Goal: Download file/media

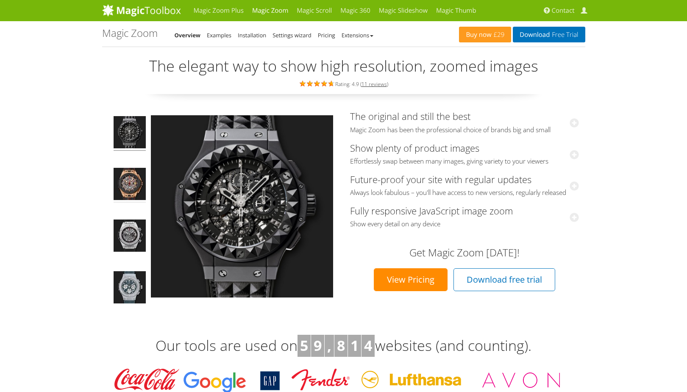
click at [135, 188] on img at bounding box center [130, 185] width 32 height 35
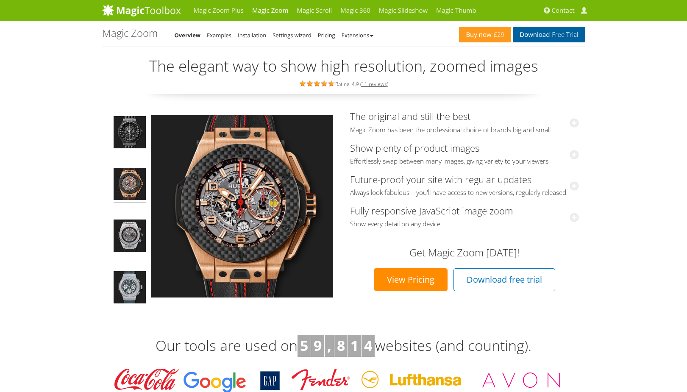
click at [562, 37] on span "Free Trial" at bounding box center [564, 34] width 28 height 7
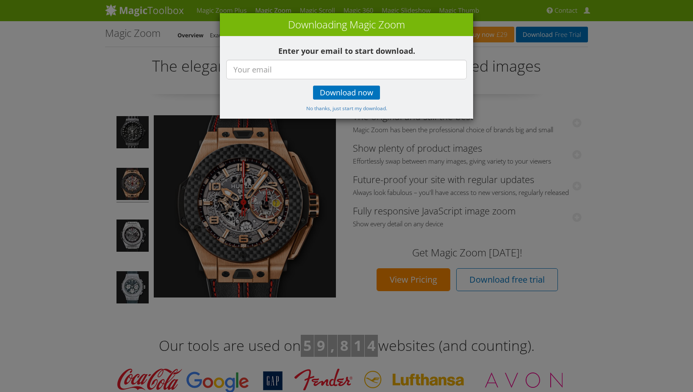
click at [562, 37] on div "× Downloading Magic Zoom Enter your email to start download. Download now No th…" at bounding box center [346, 196] width 693 height 392
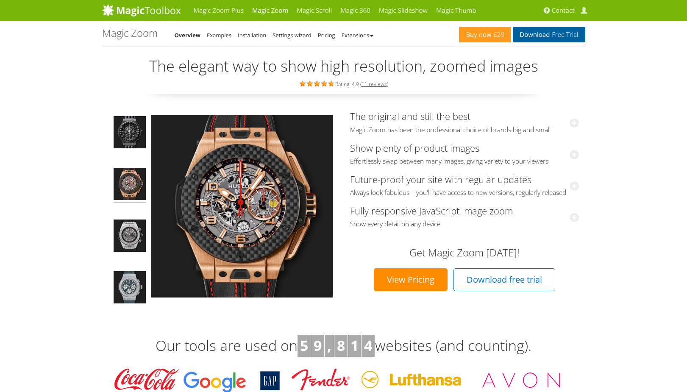
click at [562, 37] on span "Free Trial" at bounding box center [564, 34] width 28 height 7
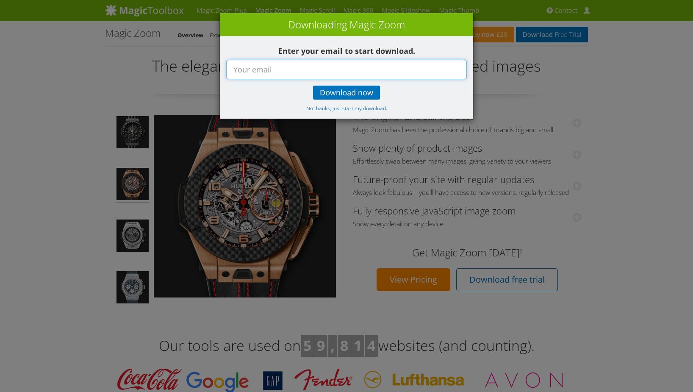
click at [323, 69] on input "text" at bounding box center [346, 69] width 241 height 19
click at [328, 93] on span "Download now" at bounding box center [346, 92] width 53 height 7
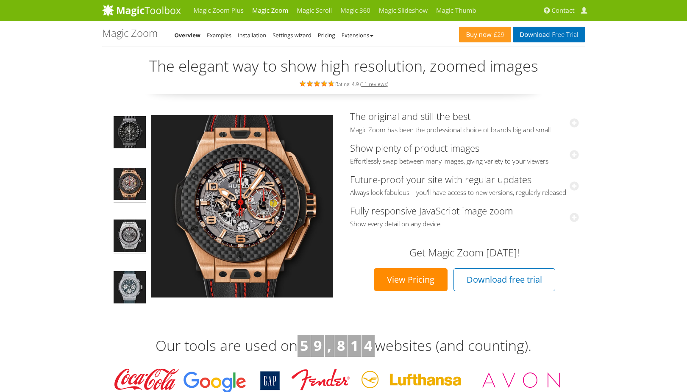
click at [143, 231] on img at bounding box center [130, 236] width 32 height 35
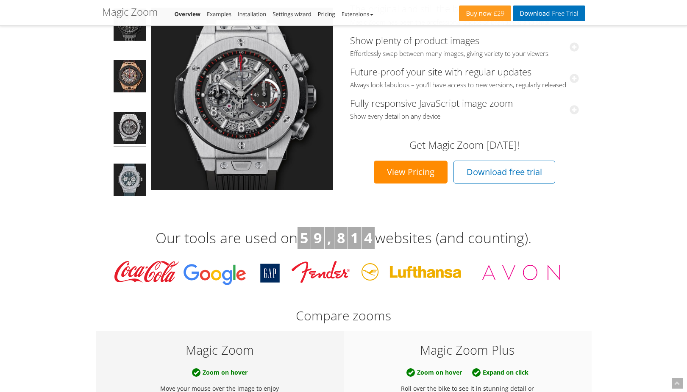
scroll to position [127, 0]
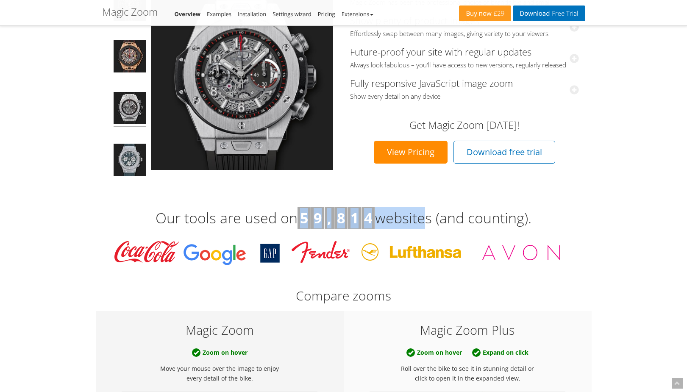
drag, startPoint x: 422, startPoint y: 217, endPoint x: 297, endPoint y: 219, distance: 125.4
click at [297, 219] on h3 "Our tools are used on 5 9 , 8 1 4 websites (and counting)." at bounding box center [343, 218] width 483 height 22
drag, startPoint x: 314, startPoint y: 274, endPoint x: 275, endPoint y: 284, distance: 40.3
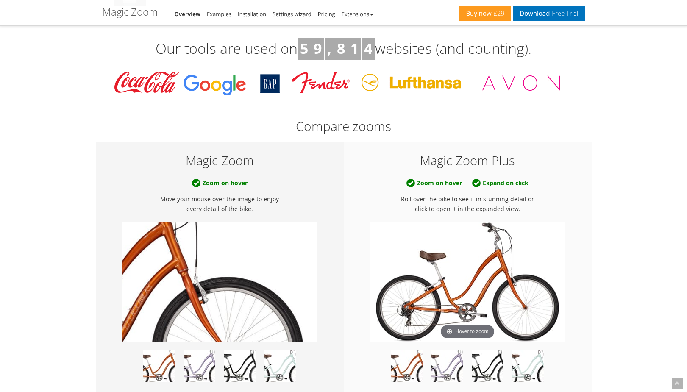
scroll to position [424, 0]
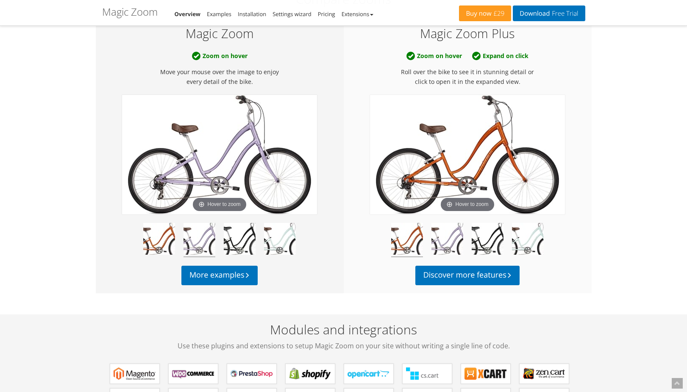
click at [191, 237] on img at bounding box center [199, 240] width 32 height 34
click at [204, 239] on img at bounding box center [199, 240] width 32 height 34
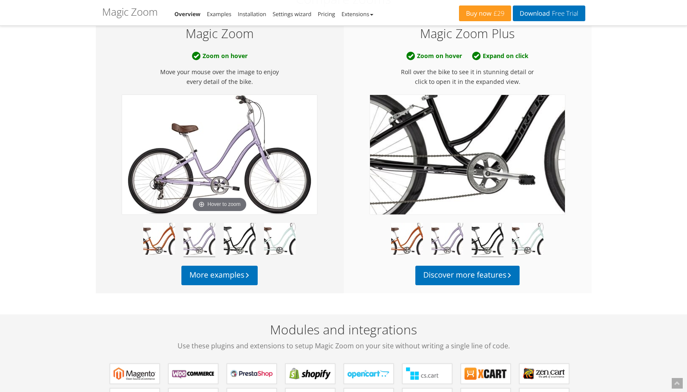
click at [461, 173] on img at bounding box center [467, 154] width 195 height 119
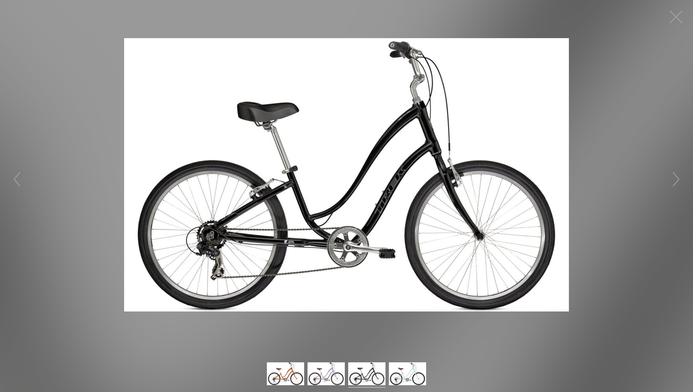
click at [387, 177] on img at bounding box center [346, 174] width 445 height 273
click at [4, 181] on button "button" at bounding box center [16, 179] width 25 height 25
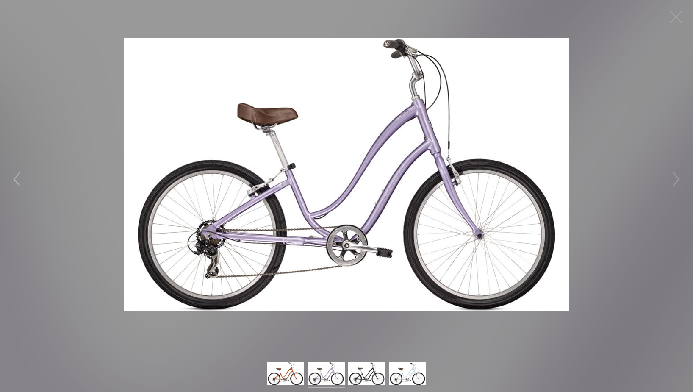
click at [21, 172] on button "button" at bounding box center [16, 179] width 25 height 25
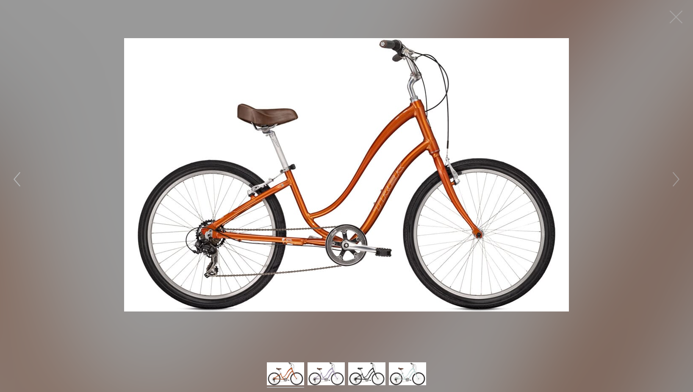
click at [21, 172] on button "button" at bounding box center [16, 179] width 25 height 25
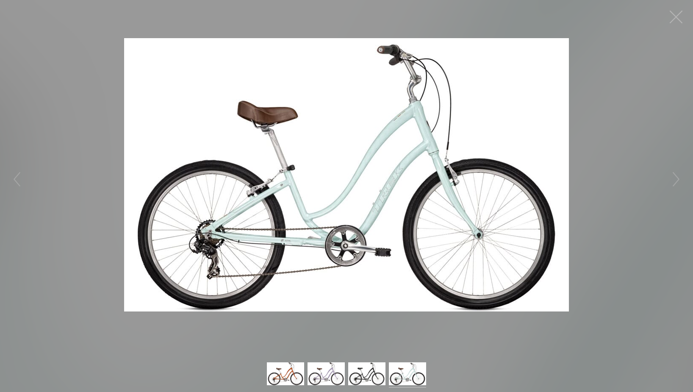
click at [680, 28] on button "button" at bounding box center [676, 16] width 25 height 25
